Goal: Navigation & Orientation: Find specific page/section

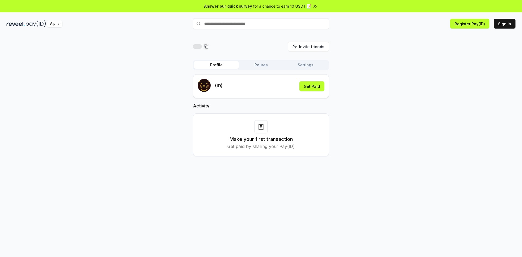
click at [255, 65] on button "Routes" at bounding box center [261, 65] width 45 height 8
click at [220, 64] on button "Profile" at bounding box center [216, 65] width 45 height 8
